Goal: Task Accomplishment & Management: Use online tool/utility

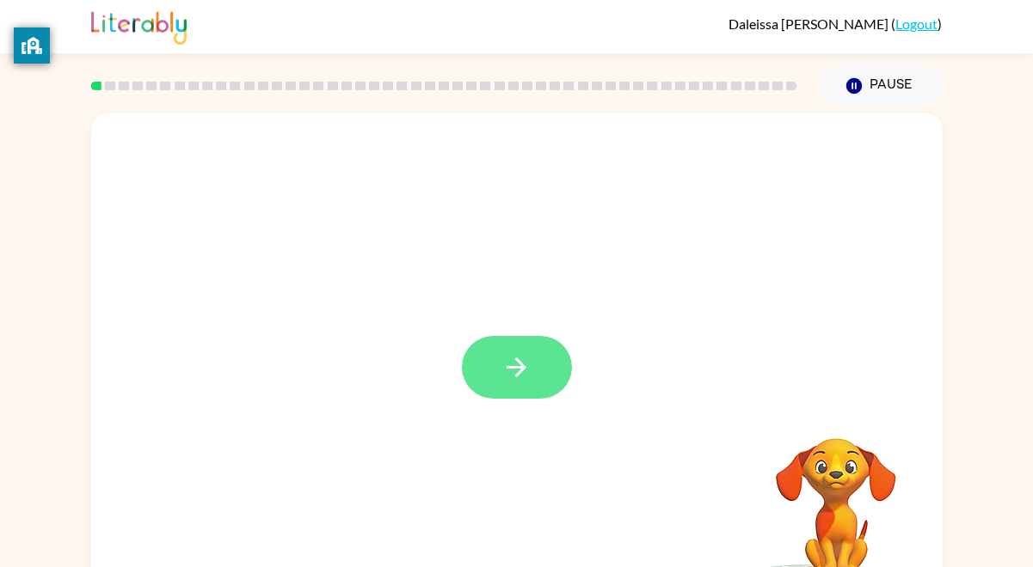
click at [495, 366] on button "button" at bounding box center [517, 367] width 110 height 63
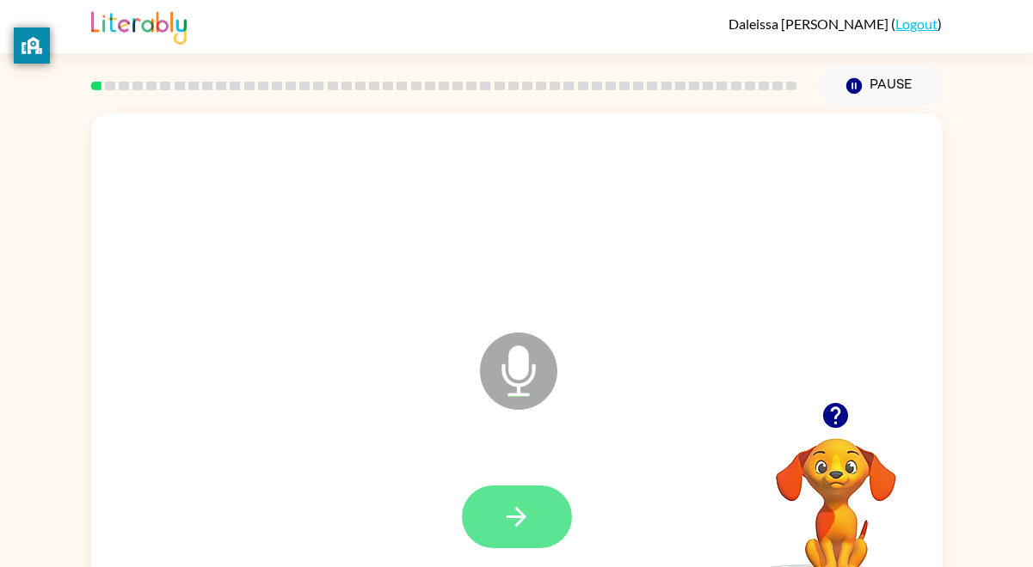
click at [537, 521] on button "button" at bounding box center [517, 517] width 110 height 63
click at [501, 505] on icon "button" at bounding box center [516, 517] width 30 height 30
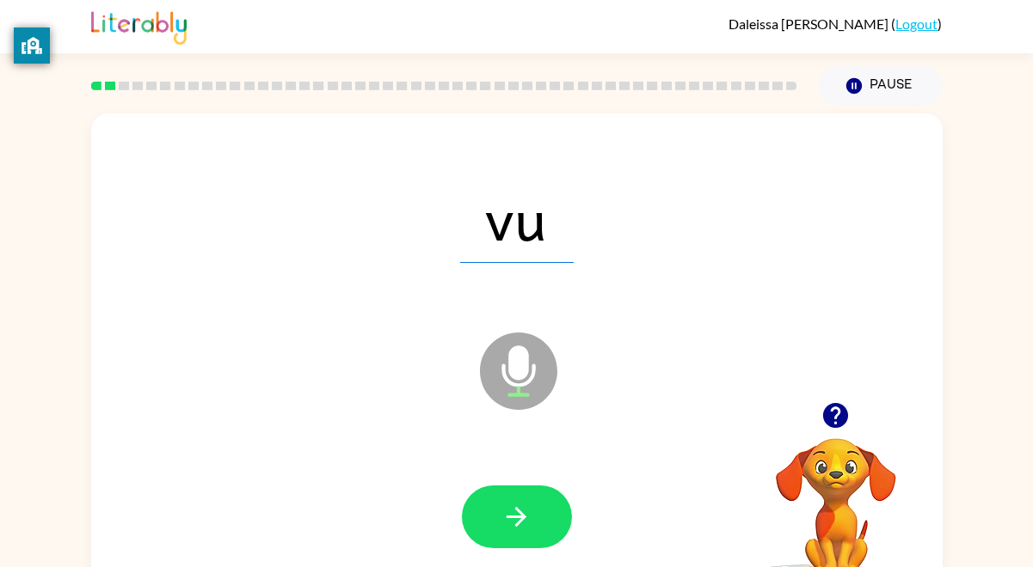
click at [501, 505] on icon "button" at bounding box center [516, 517] width 30 height 30
click at [486, 488] on button "button" at bounding box center [517, 517] width 110 height 63
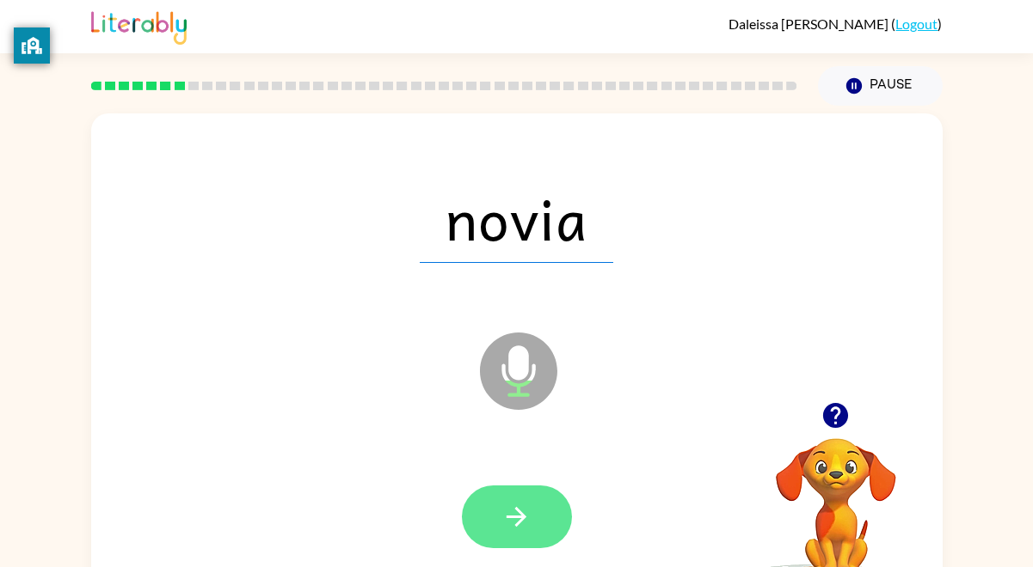
click at [496, 537] on button "button" at bounding box center [517, 517] width 110 height 63
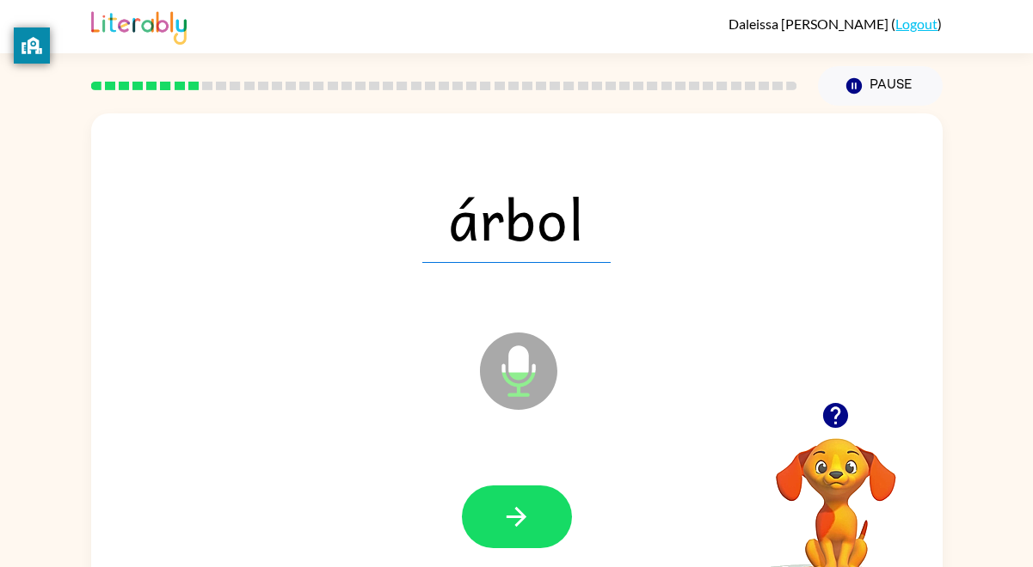
click at [496, 537] on button "button" at bounding box center [517, 517] width 110 height 63
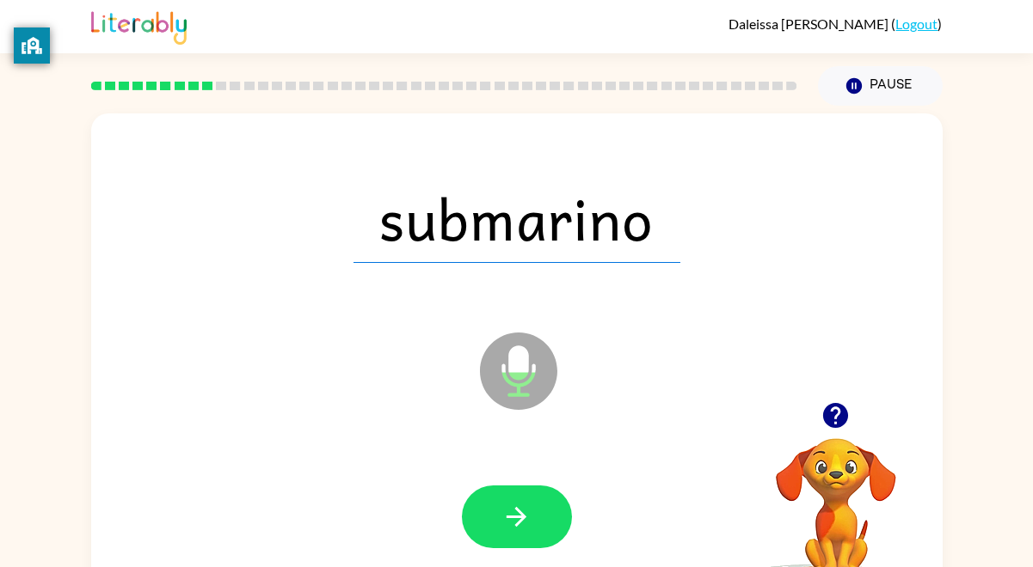
click at [496, 537] on button "button" at bounding box center [517, 517] width 110 height 63
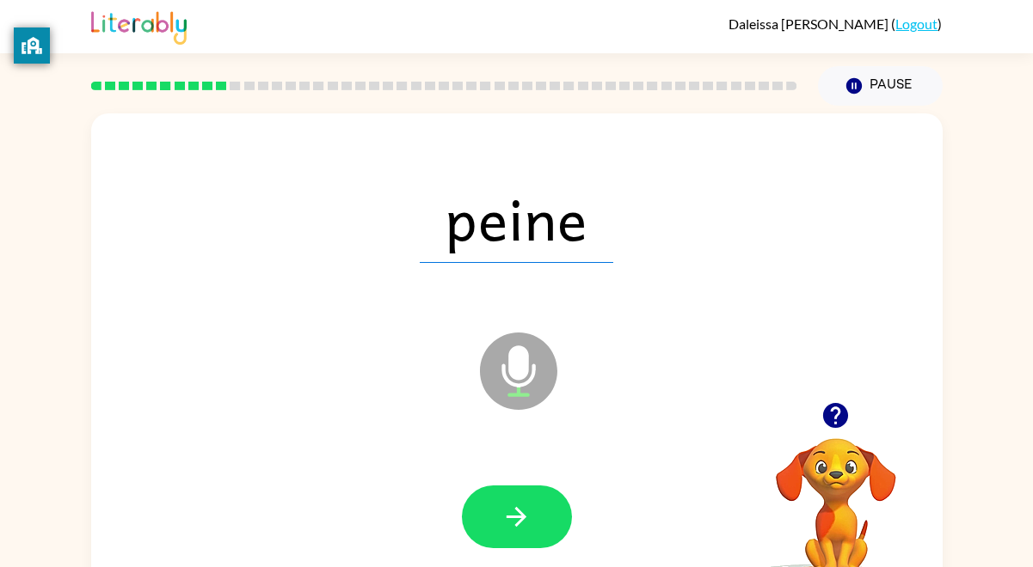
click at [496, 537] on button "button" at bounding box center [517, 517] width 110 height 63
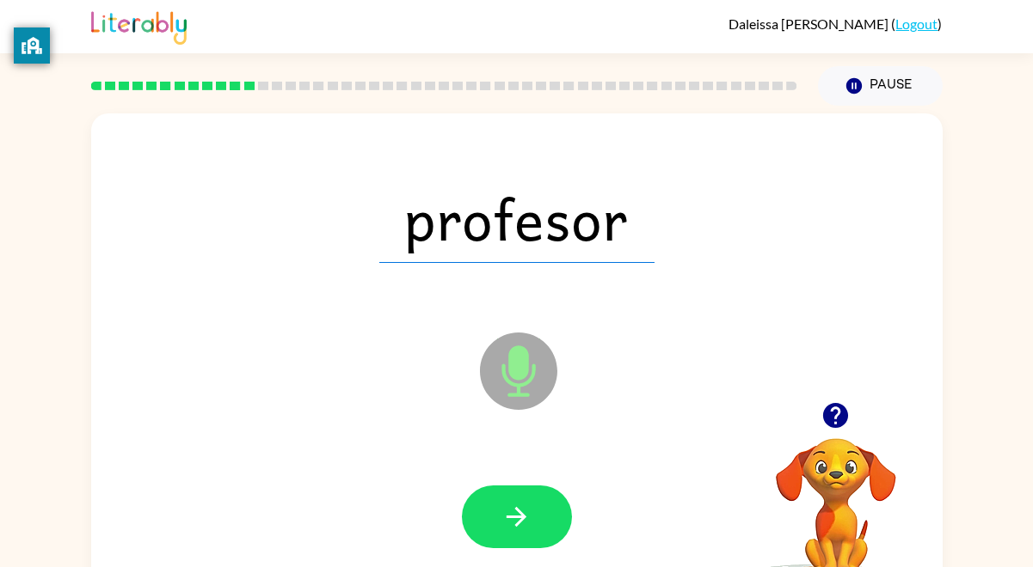
click at [496, 537] on button "button" at bounding box center [517, 517] width 110 height 63
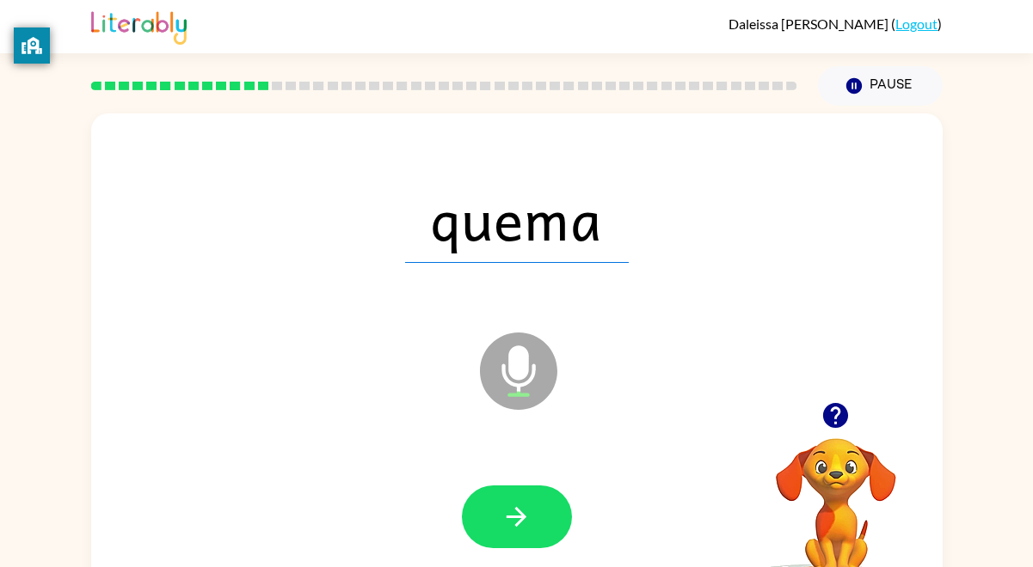
click at [496, 537] on button "button" at bounding box center [517, 517] width 110 height 63
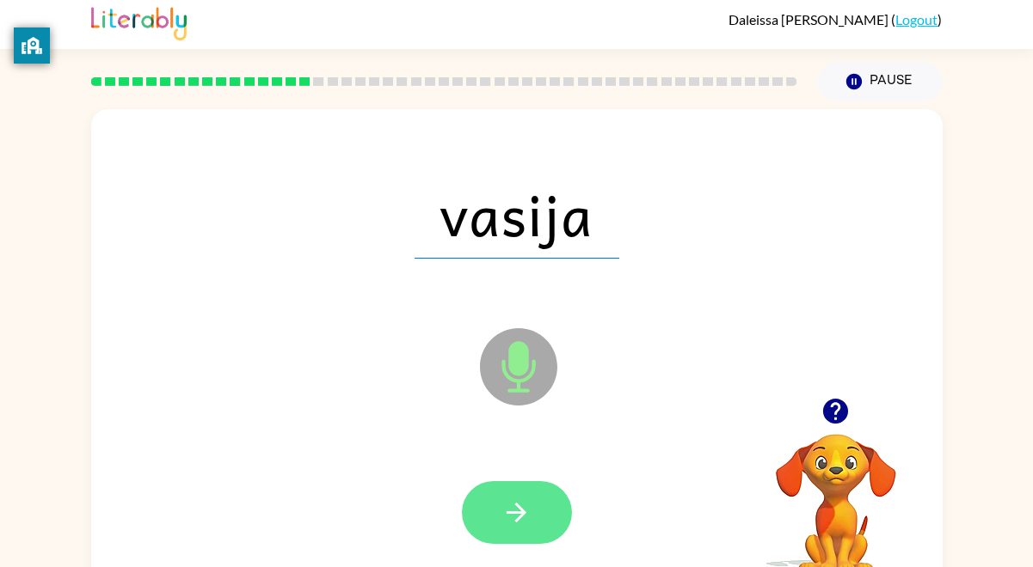
click at [514, 512] on icon "button" at bounding box center [516, 513] width 20 height 20
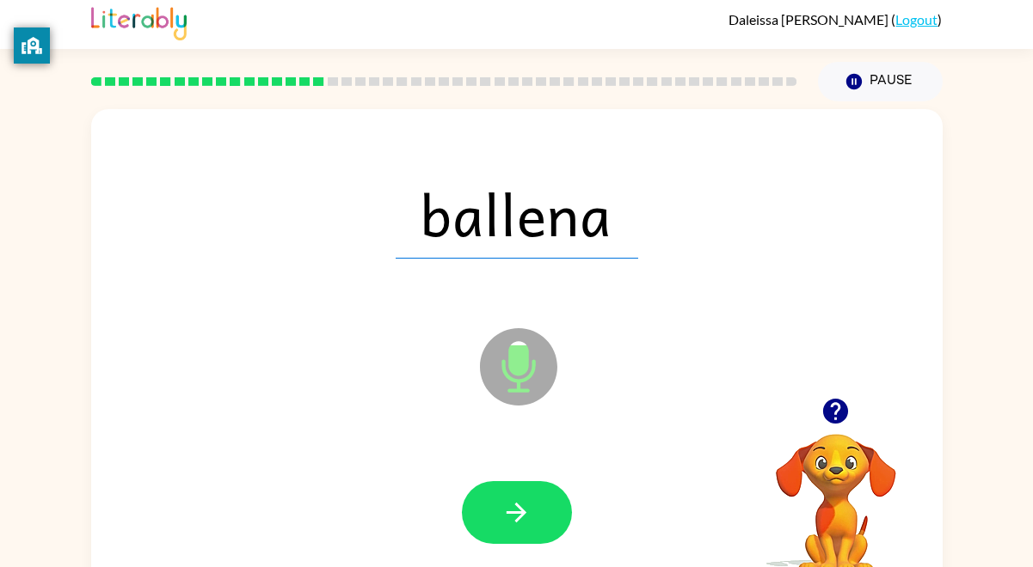
click at [514, 512] on icon "button" at bounding box center [516, 513] width 20 height 20
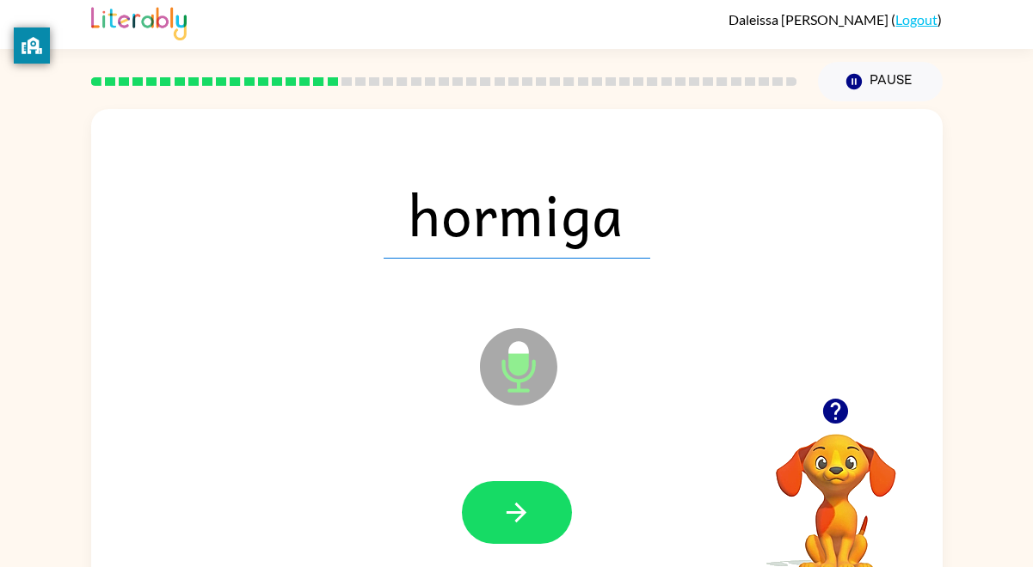
click at [514, 512] on icon "button" at bounding box center [516, 513] width 20 height 20
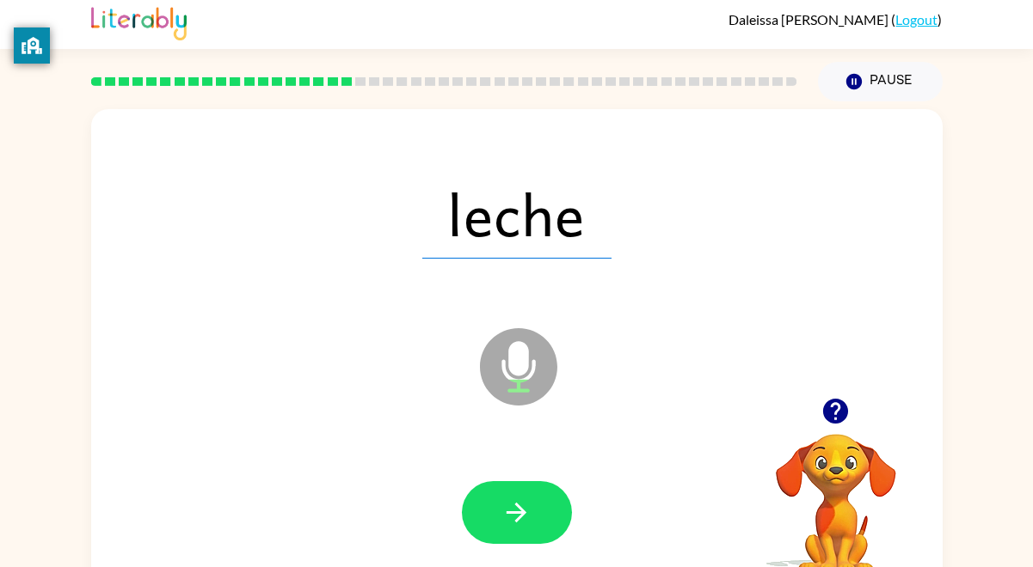
click at [514, 512] on icon "button" at bounding box center [516, 513] width 20 height 20
click at [581, 513] on div at bounding box center [516, 513] width 817 height 141
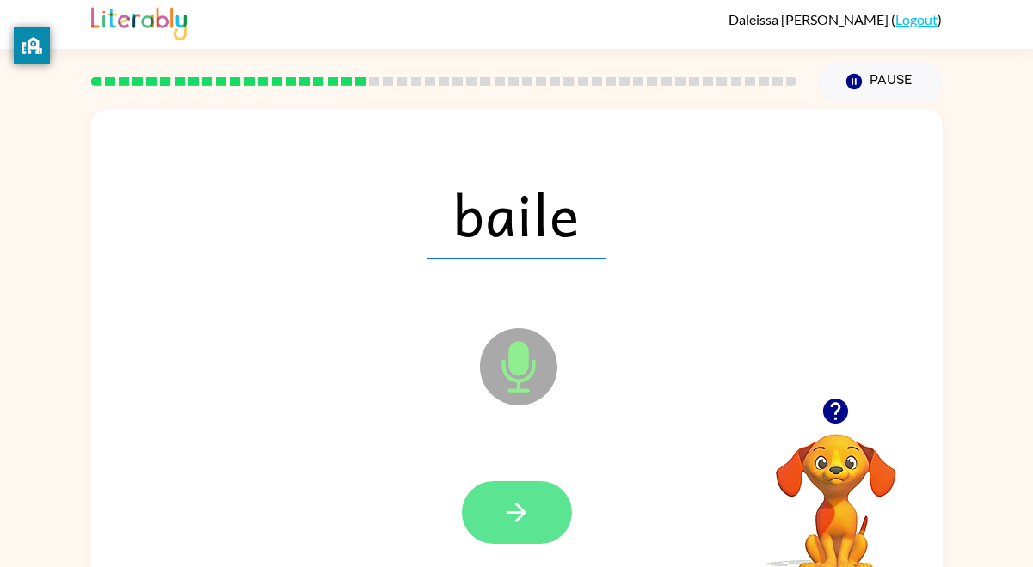
click at [518, 499] on icon "button" at bounding box center [516, 513] width 30 height 30
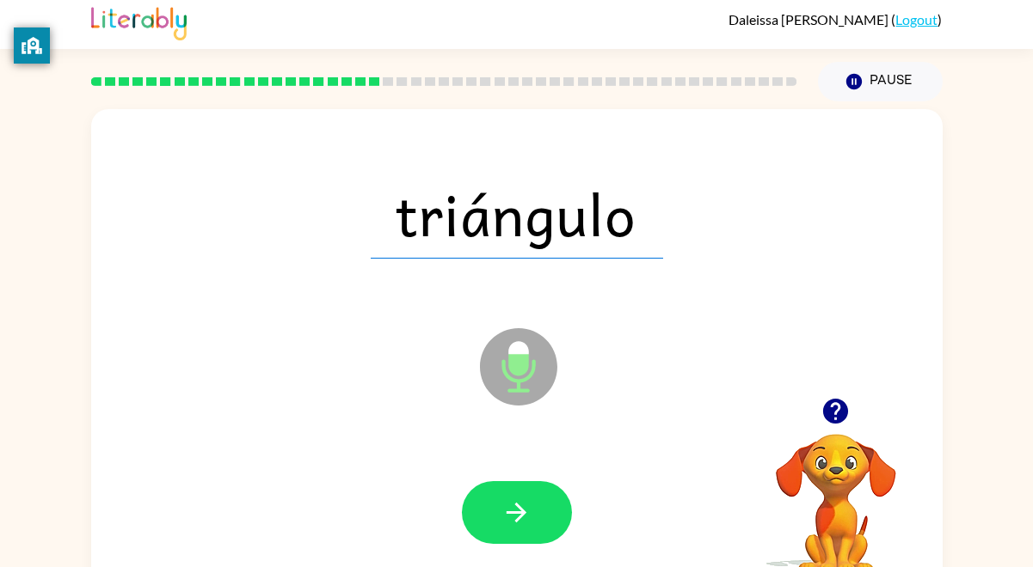
click at [654, 371] on icon "Microphone The Microphone is here when it is your turn to talk" at bounding box center [604, 388] width 258 height 129
click at [534, 518] on button "button" at bounding box center [517, 513] width 110 height 63
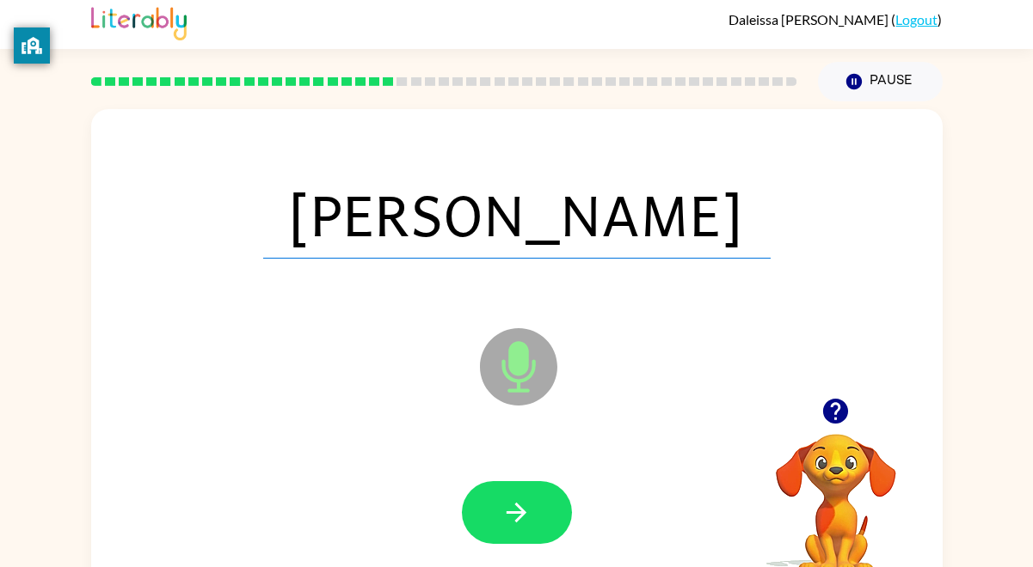
click at [534, 518] on button "button" at bounding box center [517, 513] width 110 height 63
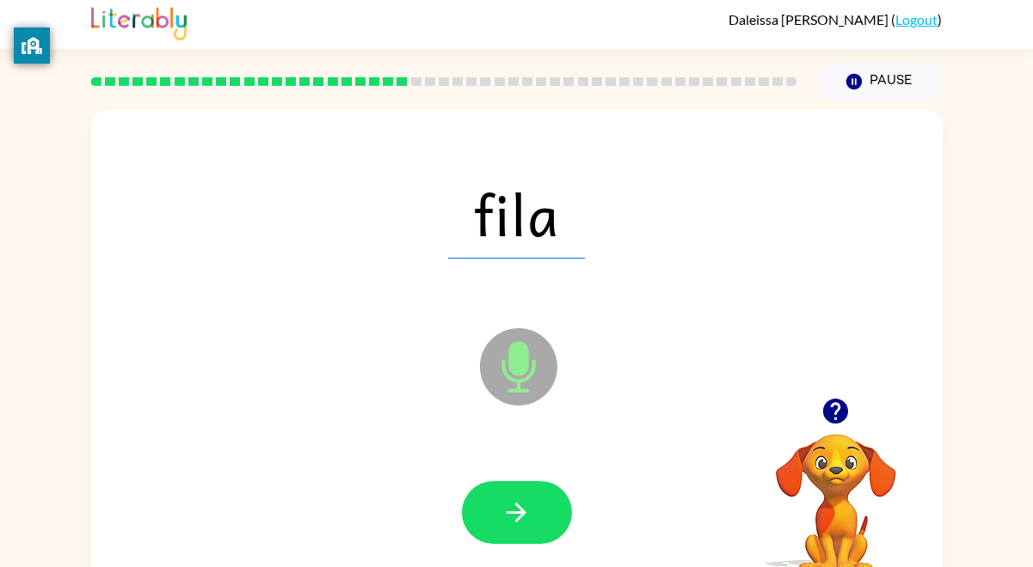
click at [534, 518] on button "button" at bounding box center [517, 513] width 110 height 63
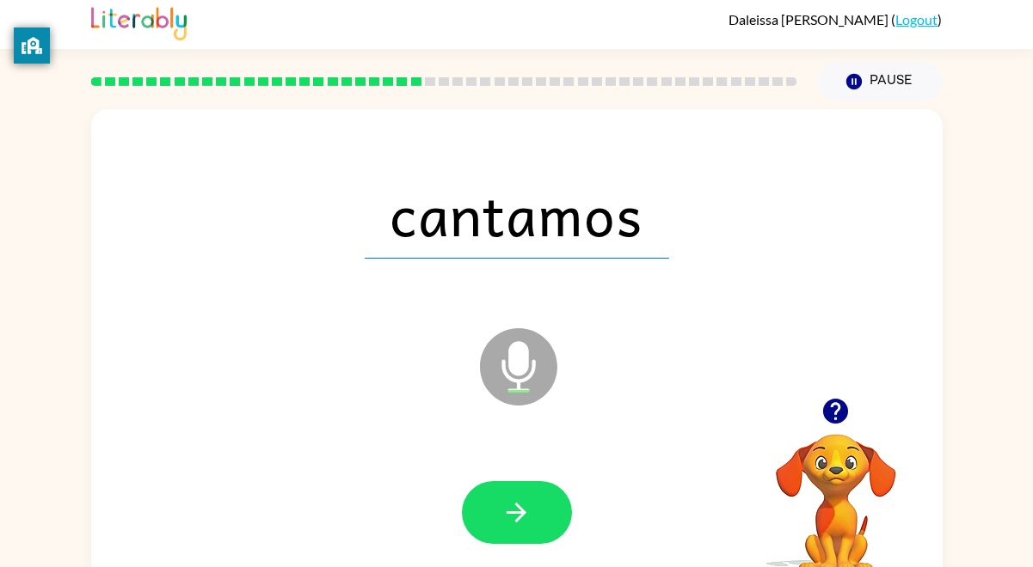
click at [534, 518] on button "button" at bounding box center [517, 513] width 110 height 63
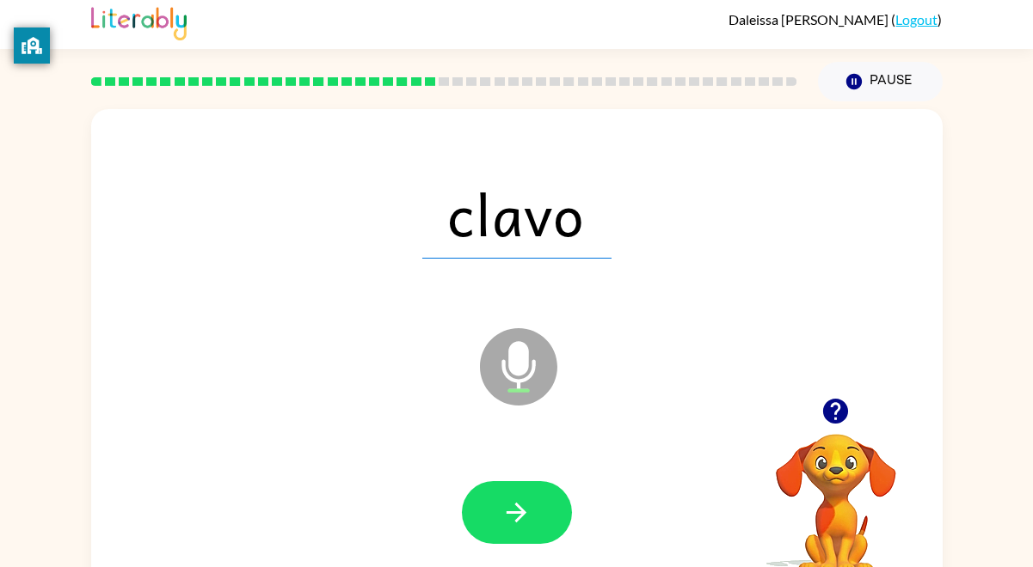
click at [534, 518] on button "button" at bounding box center [517, 513] width 110 height 63
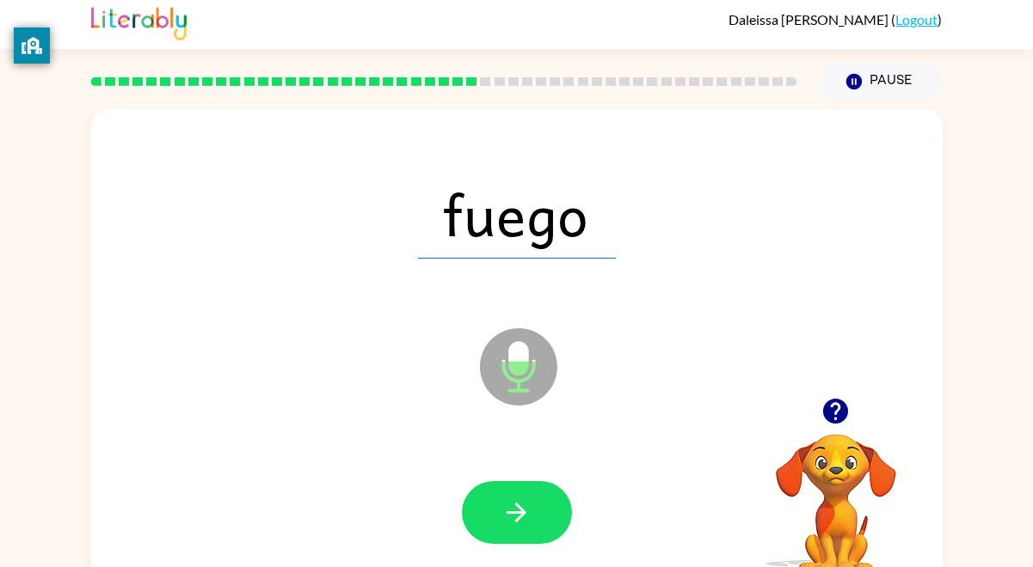
click at [534, 518] on button "button" at bounding box center [517, 513] width 110 height 63
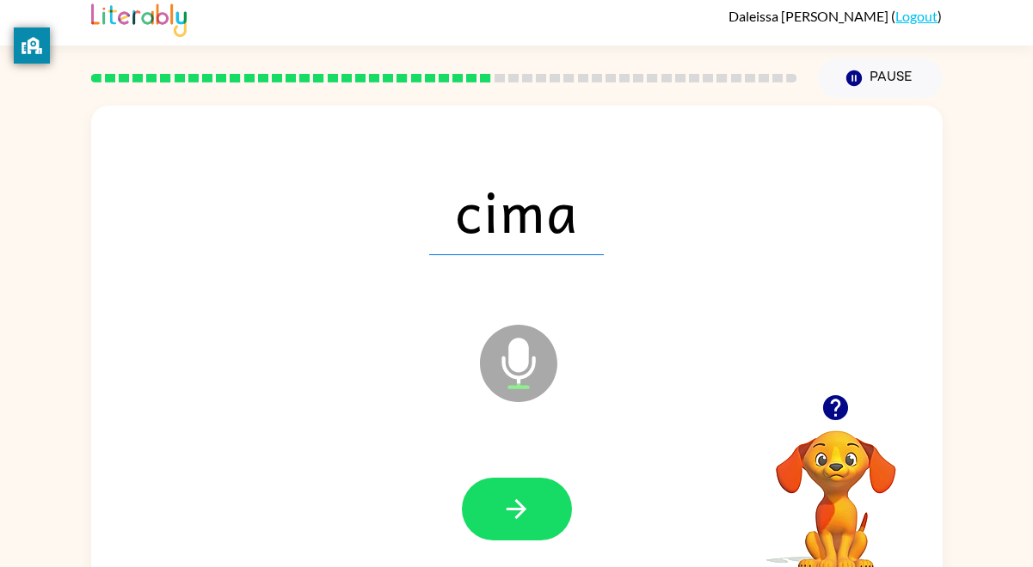
scroll to position [38, 0]
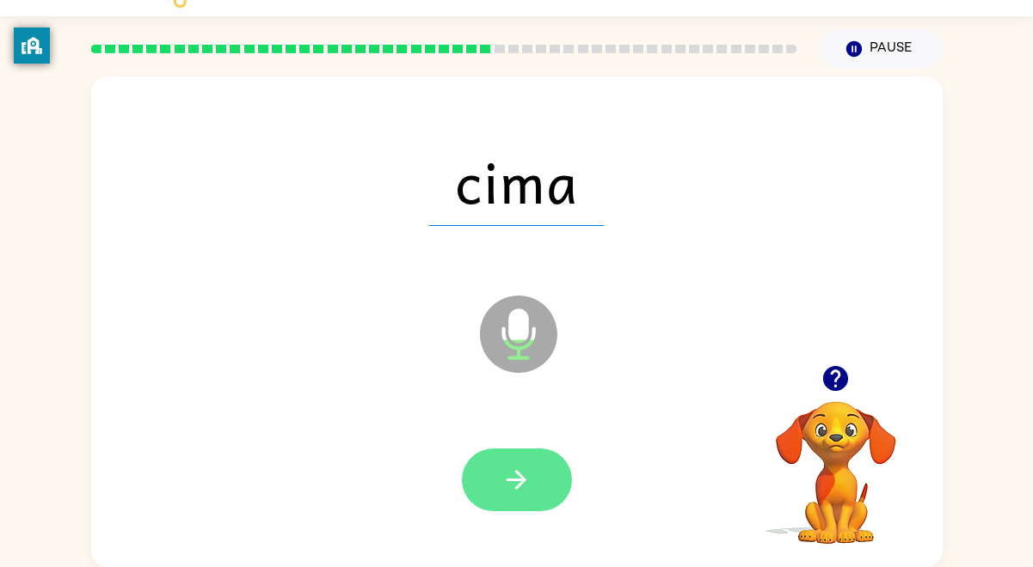
click at [508, 482] on icon "button" at bounding box center [516, 480] width 30 height 30
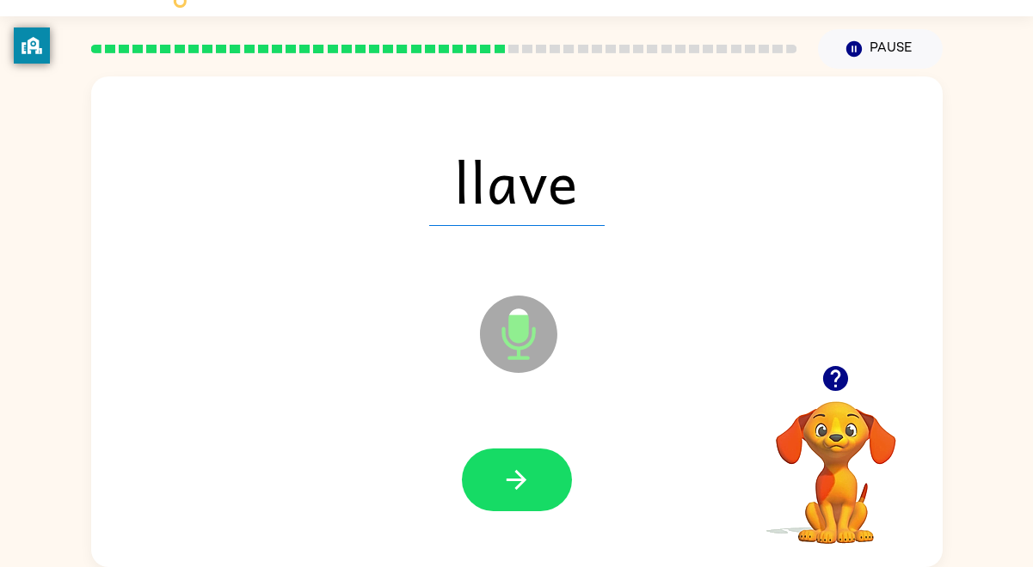
click at [508, 482] on icon "button" at bounding box center [516, 480] width 30 height 30
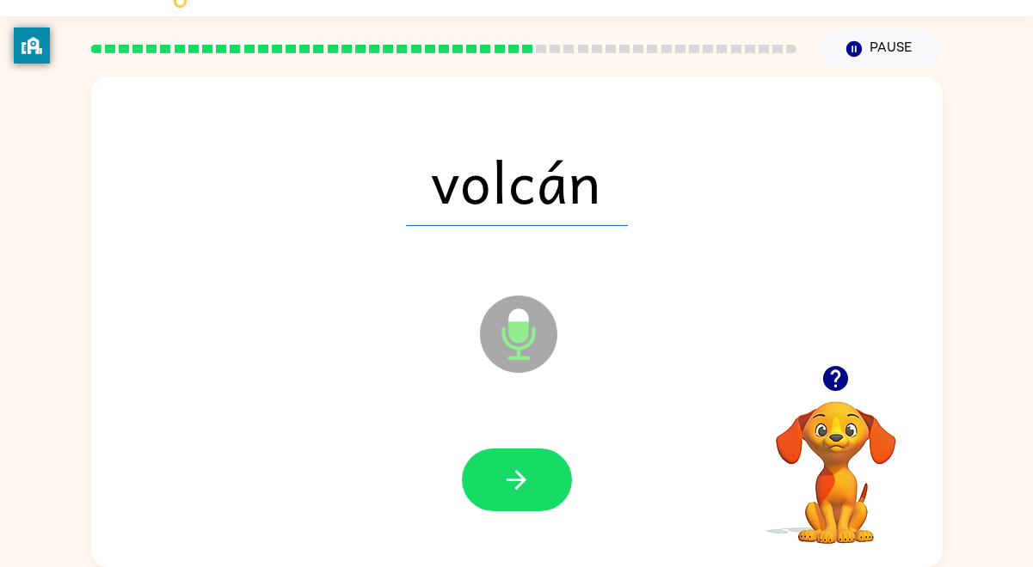
click at [508, 482] on icon "button" at bounding box center [516, 480] width 30 height 30
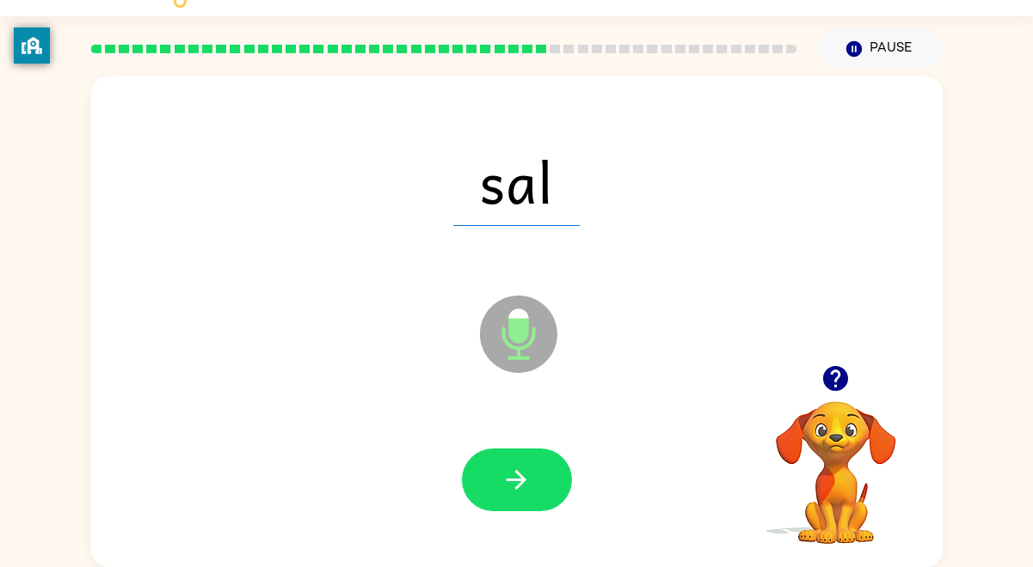
click at [508, 482] on icon "button" at bounding box center [516, 480] width 30 height 30
